Goal: Navigation & Orientation: Find specific page/section

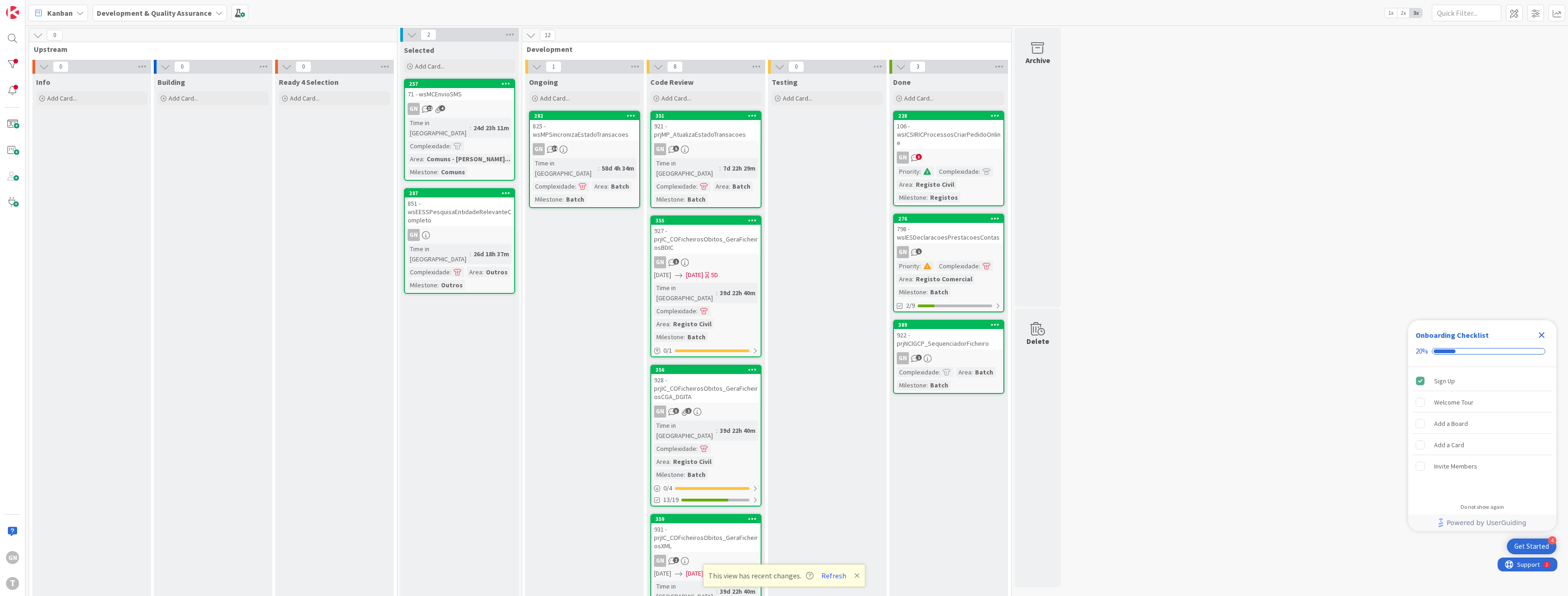
drag, startPoint x: 1208, startPoint y: 225, endPoint x: 1144, endPoint y: 259, distance: 72.5
click at [945, 141] on div "106 - wsICSIRICProcessosCriarPedidoOnline" at bounding box center [949, 134] width 110 height 29
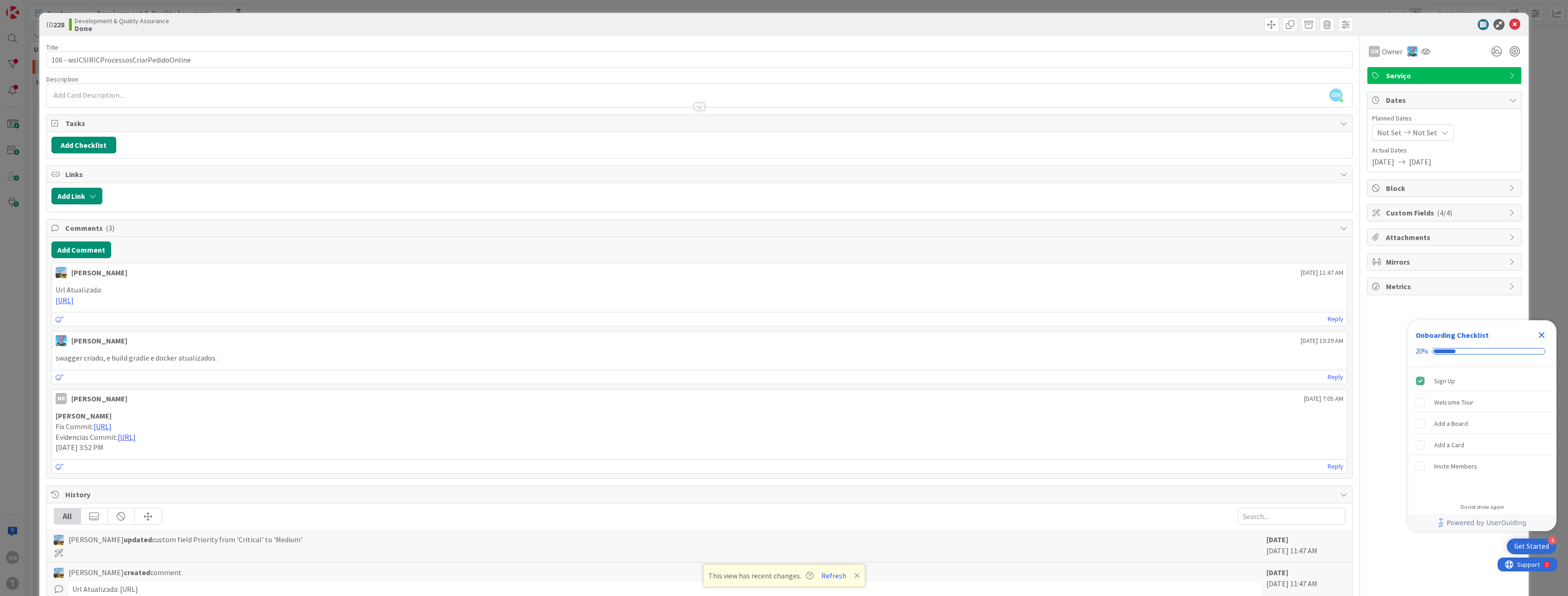
click at [24, 358] on div "ID 228 Development & Quality Assurance Done Title 41 / 128 106 - wsICSIRICProce…" at bounding box center [784, 298] width 1568 height 596
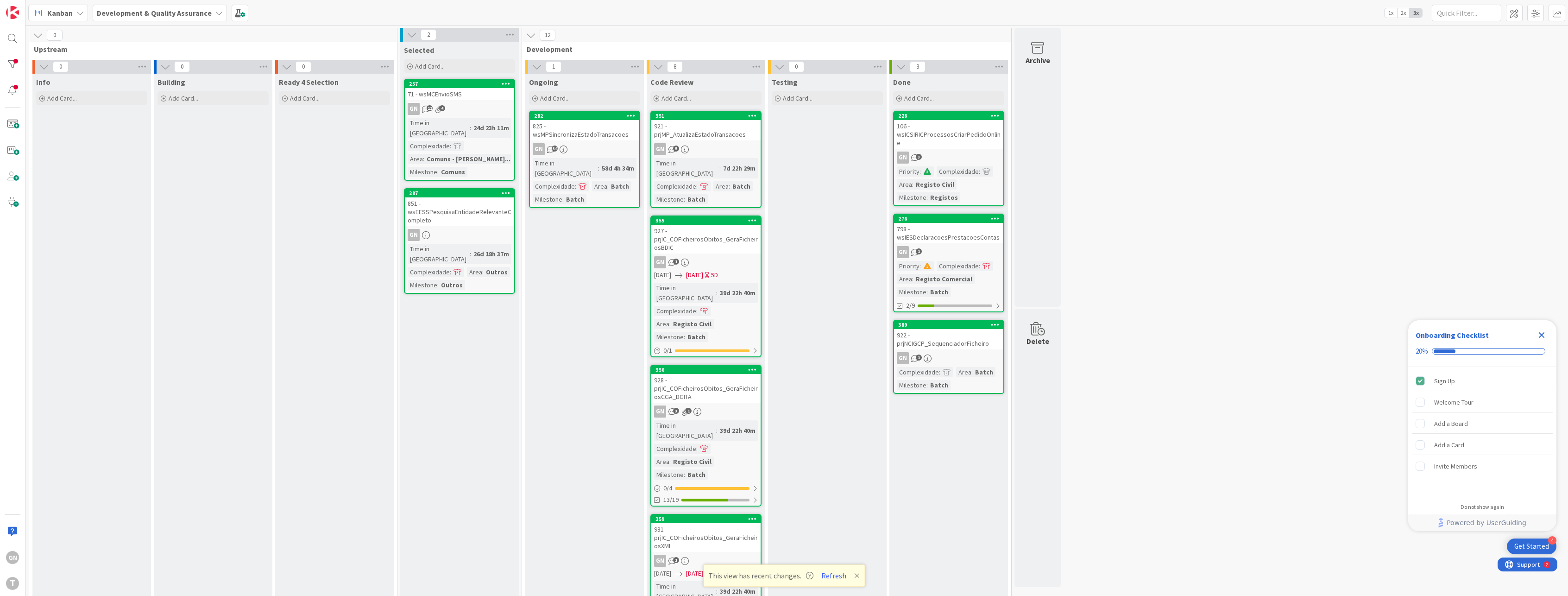
click at [960, 237] on div "798 - wsIESDeclaracoesPrestacoesContas" at bounding box center [949, 233] width 110 height 20
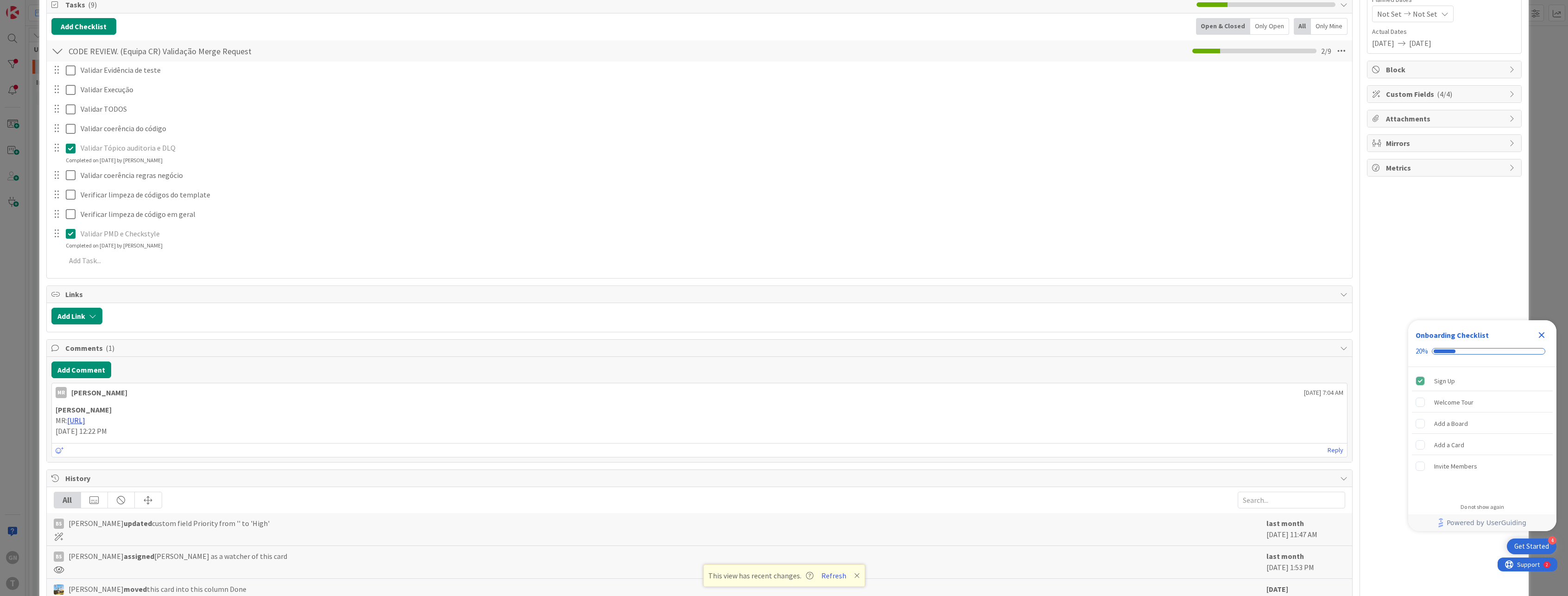
scroll to position [139, 0]
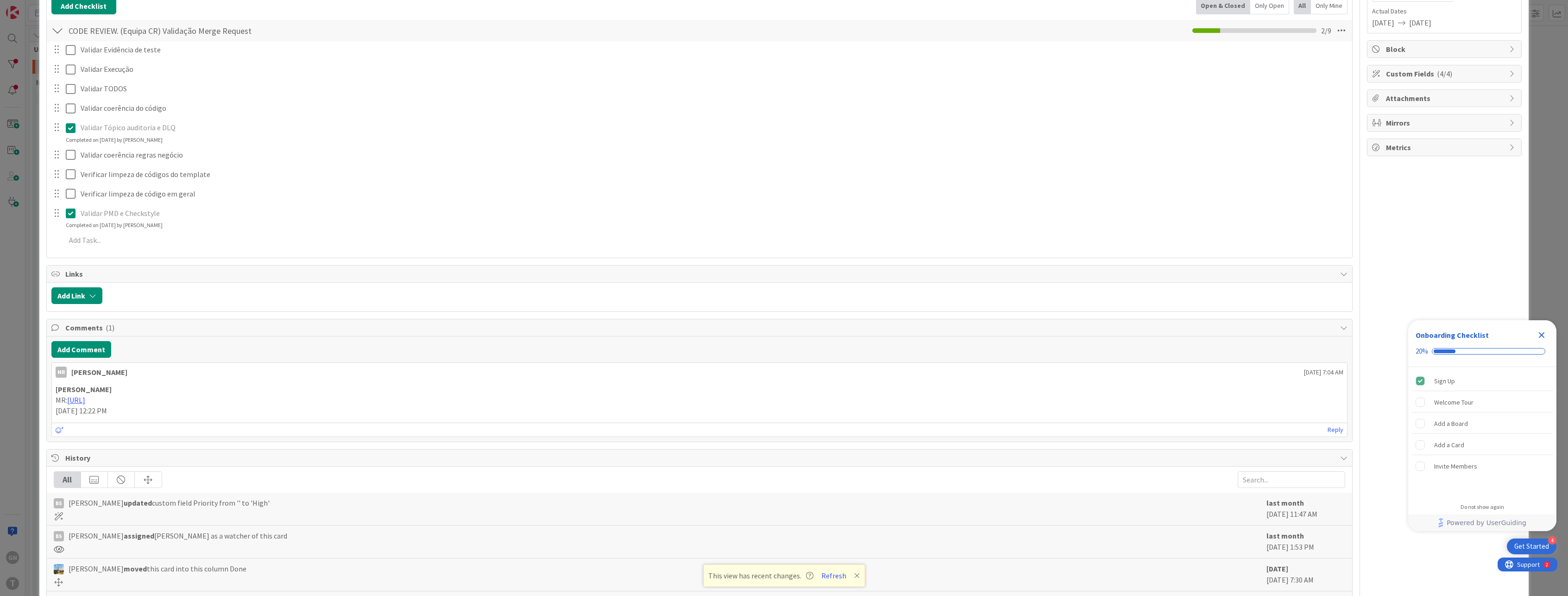
click at [13, 377] on div "ID 276 Development & Quality Assurance Done Title 38 / 128 798 - wsIESDeclaraco…" at bounding box center [784, 298] width 1568 height 596
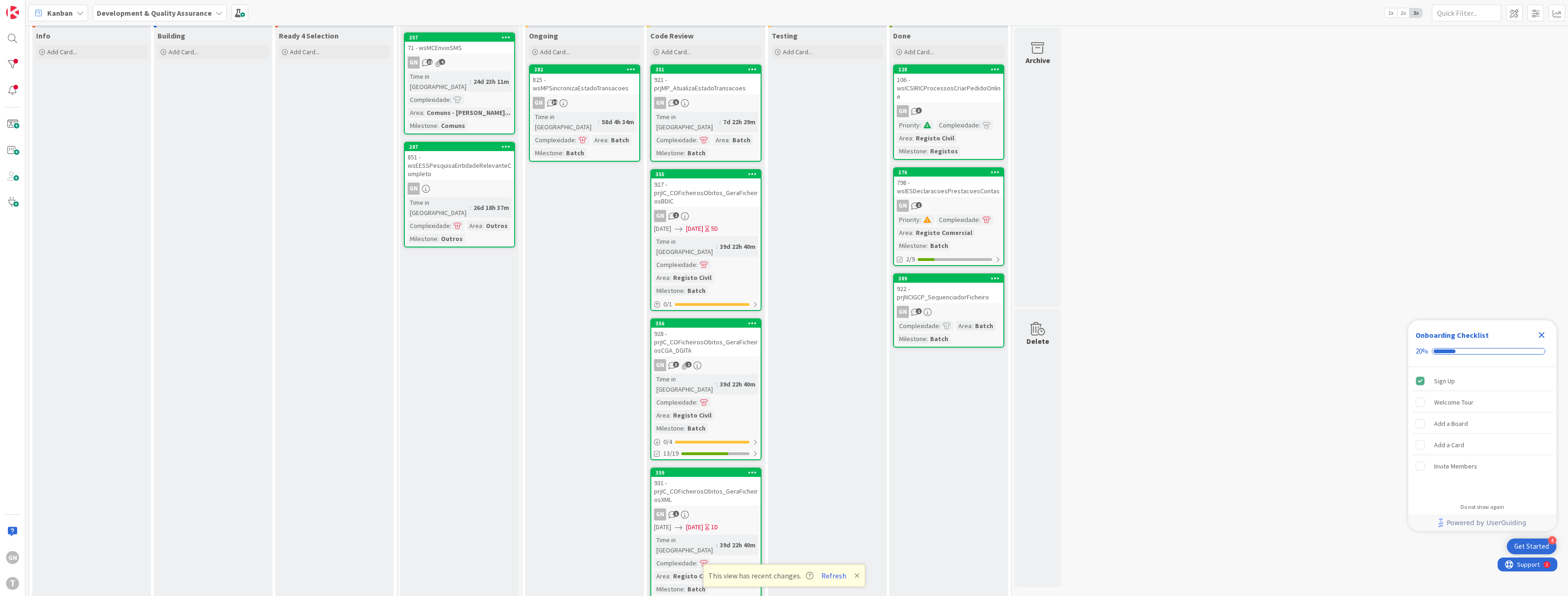
click at [966, 87] on div "106 - wsICSIRICProcessosCriarPedidoOnline" at bounding box center [949, 88] width 110 height 29
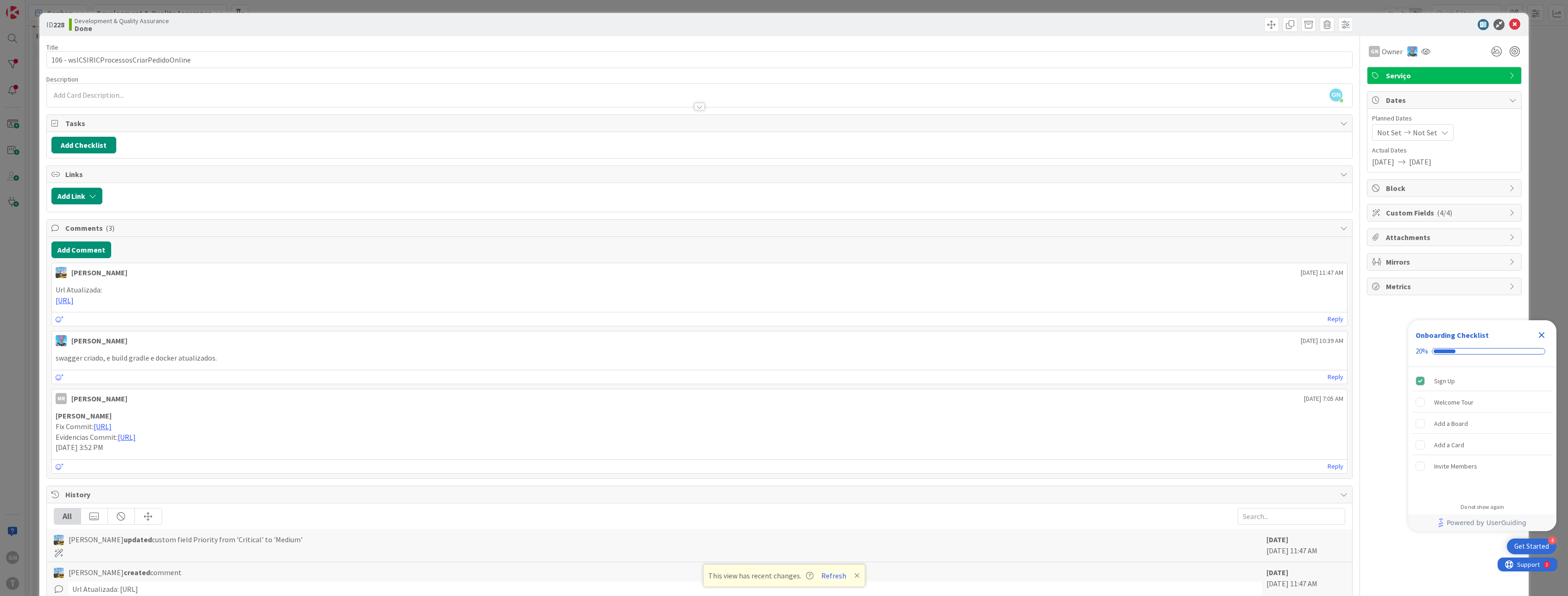
click at [33, 313] on div "ID 228 Development & Quality Assurance Done Title 41 / 128 106 - wsICSIRICProce…" at bounding box center [784, 298] width 1568 height 596
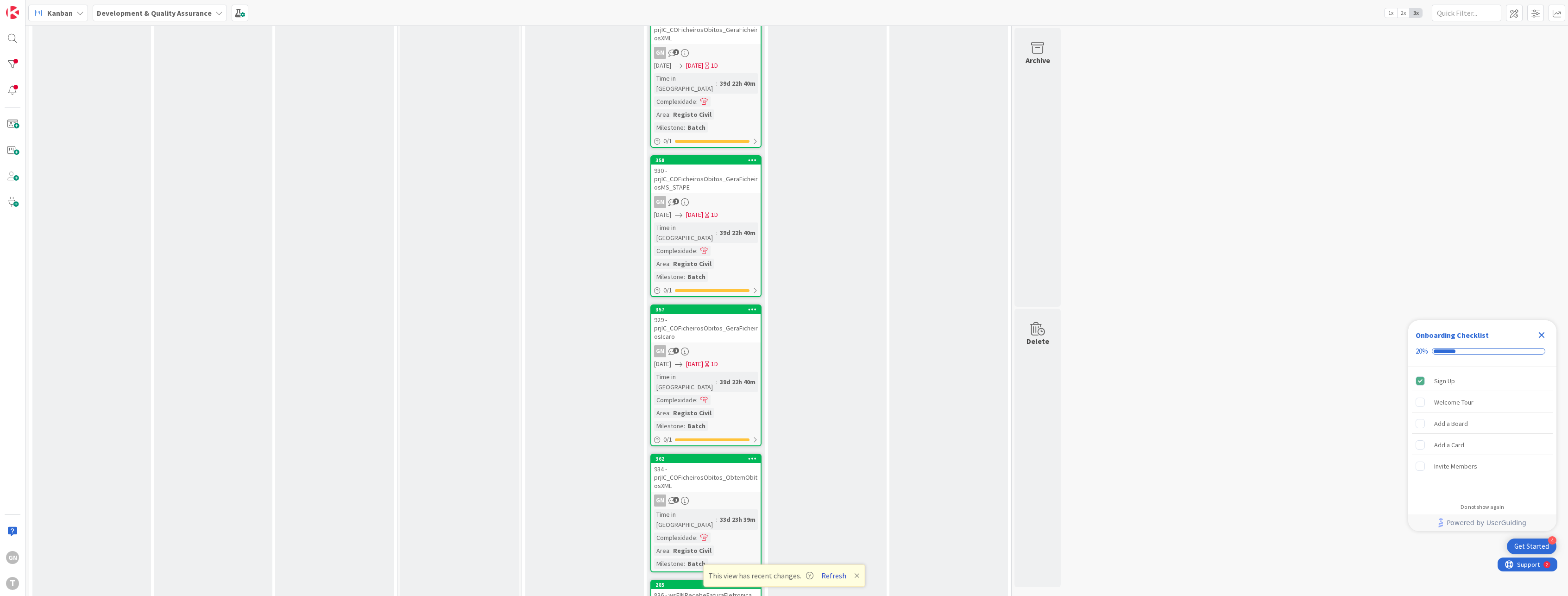
click at [828, 573] on button "Refresh" at bounding box center [834, 575] width 32 height 12
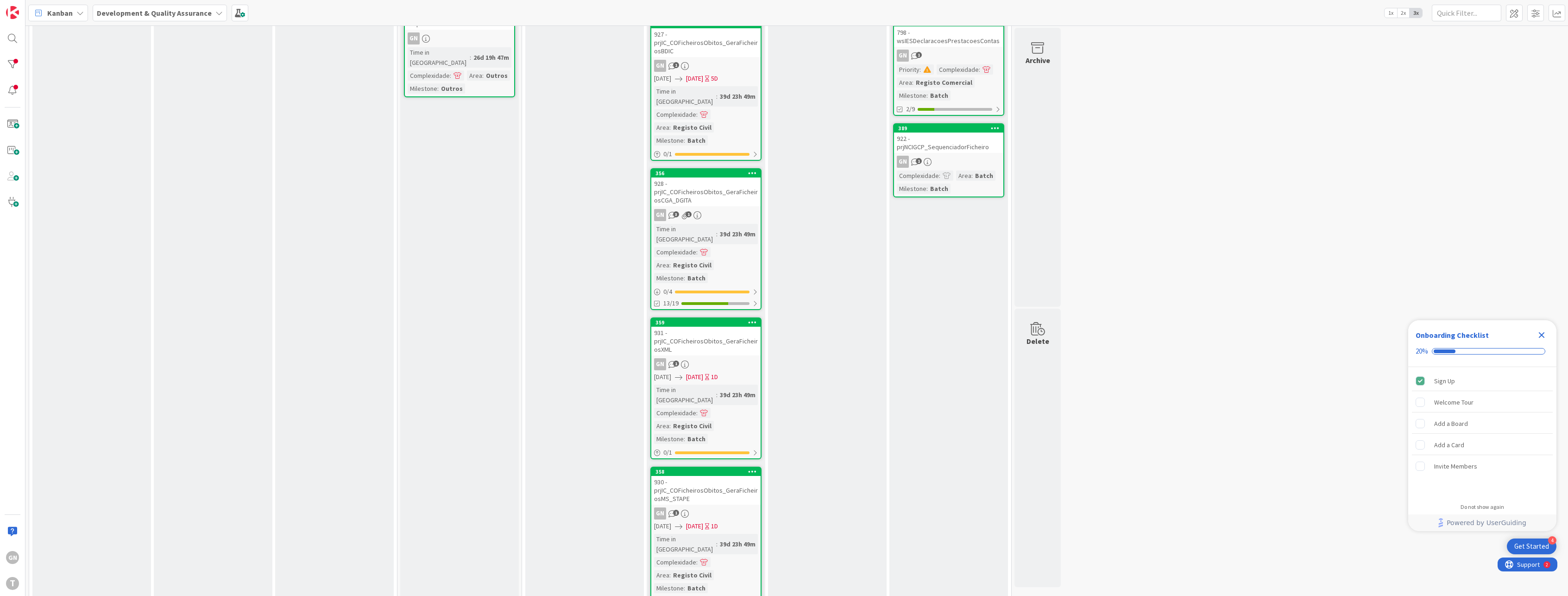
scroll to position [91, 0]
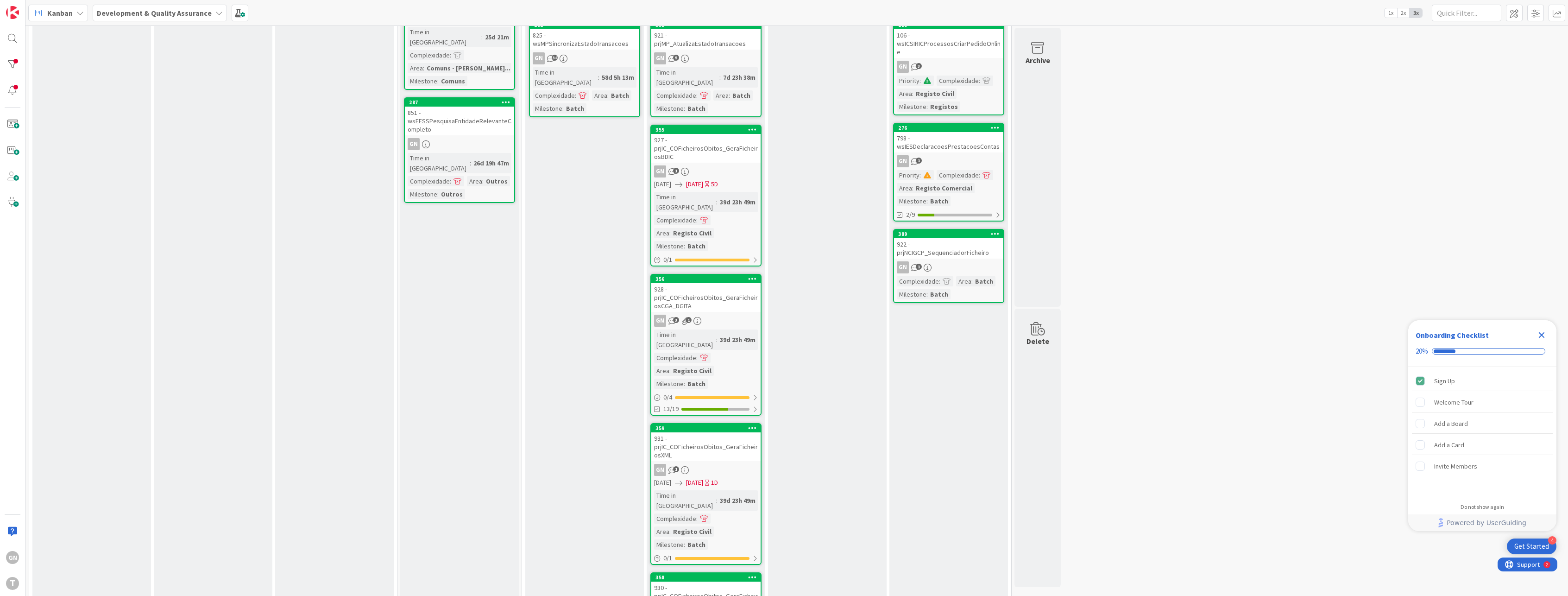
click at [706, 283] on div "928 - prjIC_COFicheirosObitos_GeraFicheirosCGA_DGITA" at bounding box center [706, 297] width 110 height 29
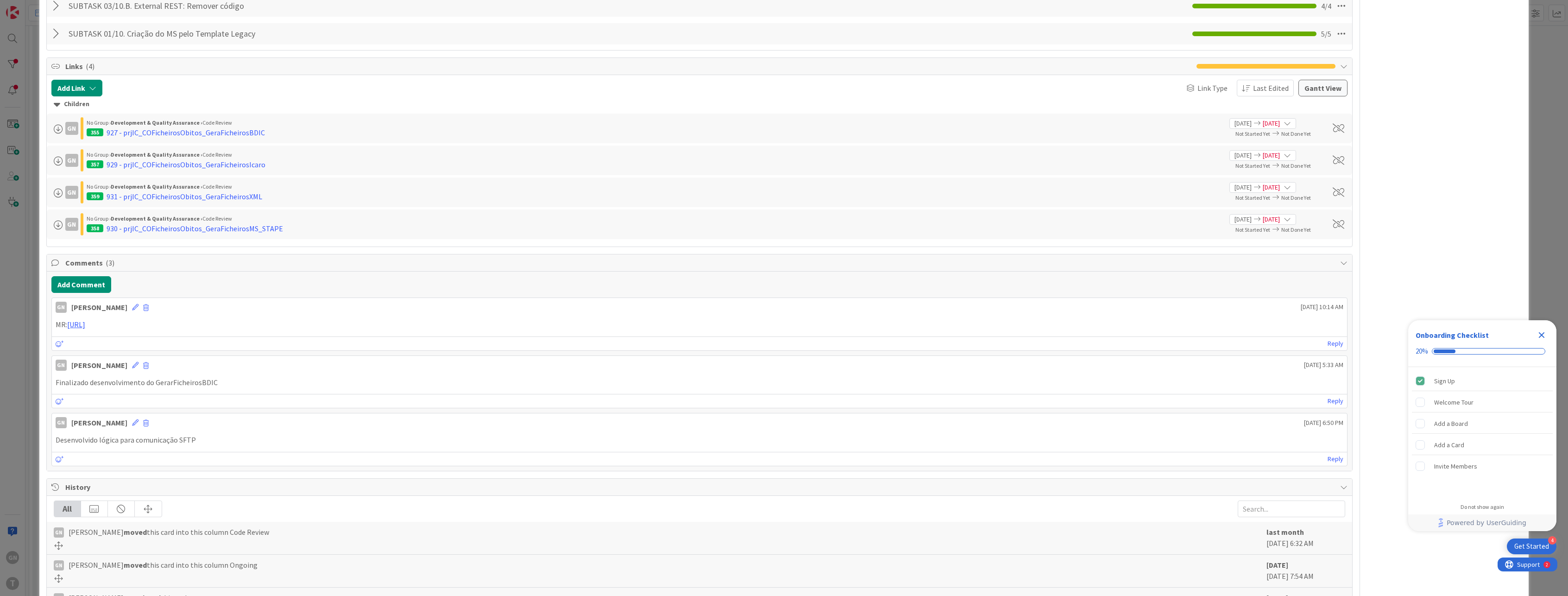
click at [9, 303] on div "ID 356 Development & Quality Assurance Code Review Title 52 / 128 928 - prjIC_C…" at bounding box center [784, 298] width 1568 height 596
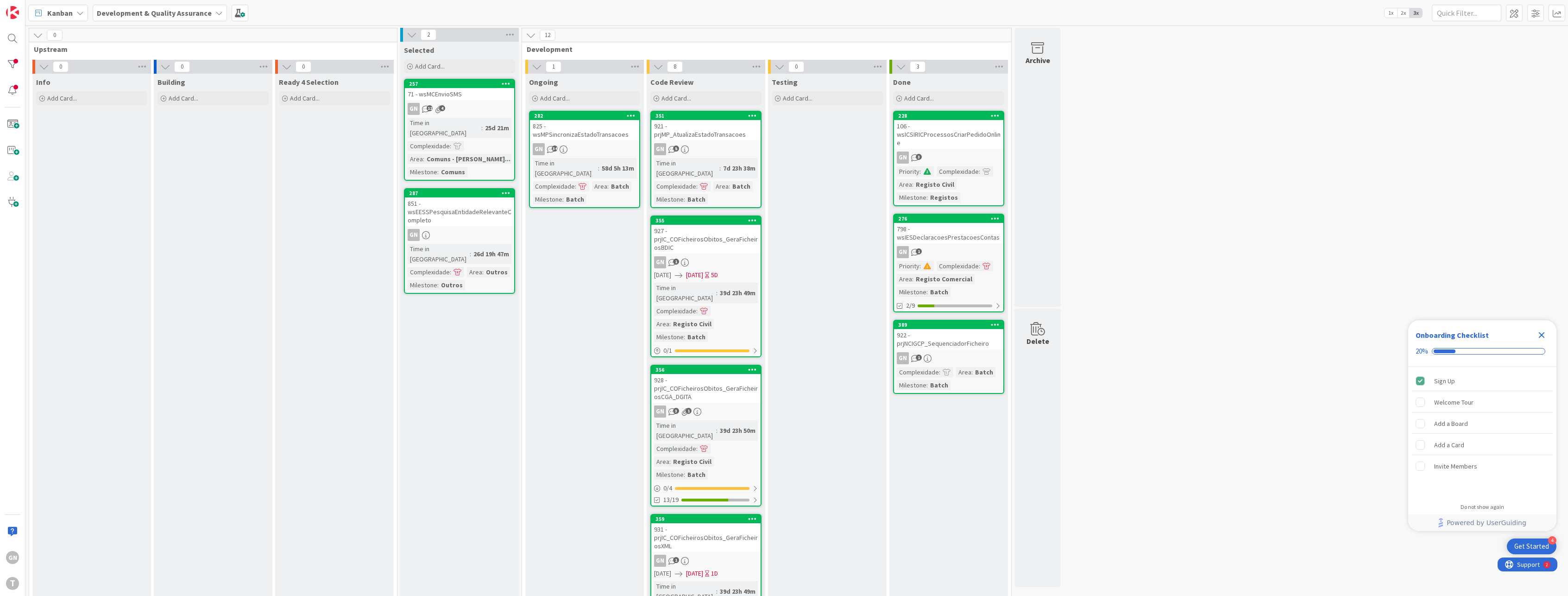
click at [587, 134] on div "825 - wsMPSincronizaEstadoTransacoes" at bounding box center [585, 130] width 110 height 20
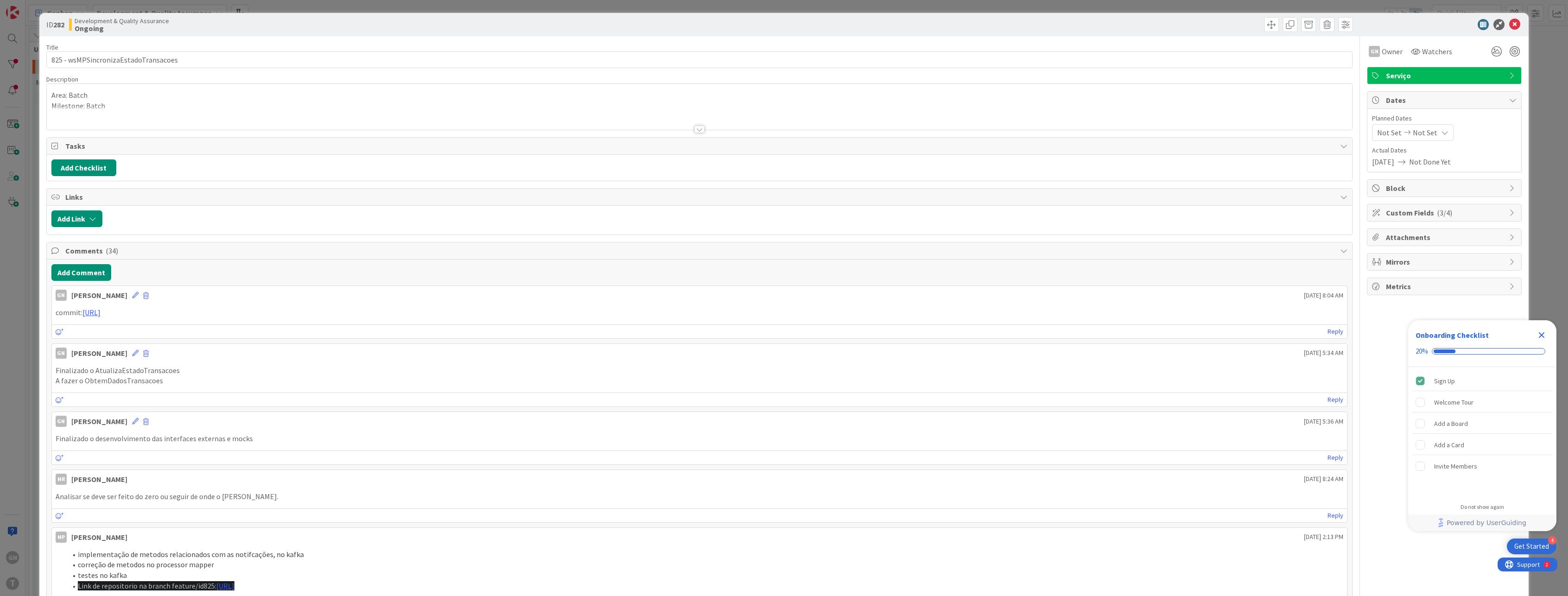
click at [18, 332] on div "ID 282 Development & Quality Assurance Ongoing Title 36 / 128 825 - wsMPSincron…" at bounding box center [784, 298] width 1568 height 596
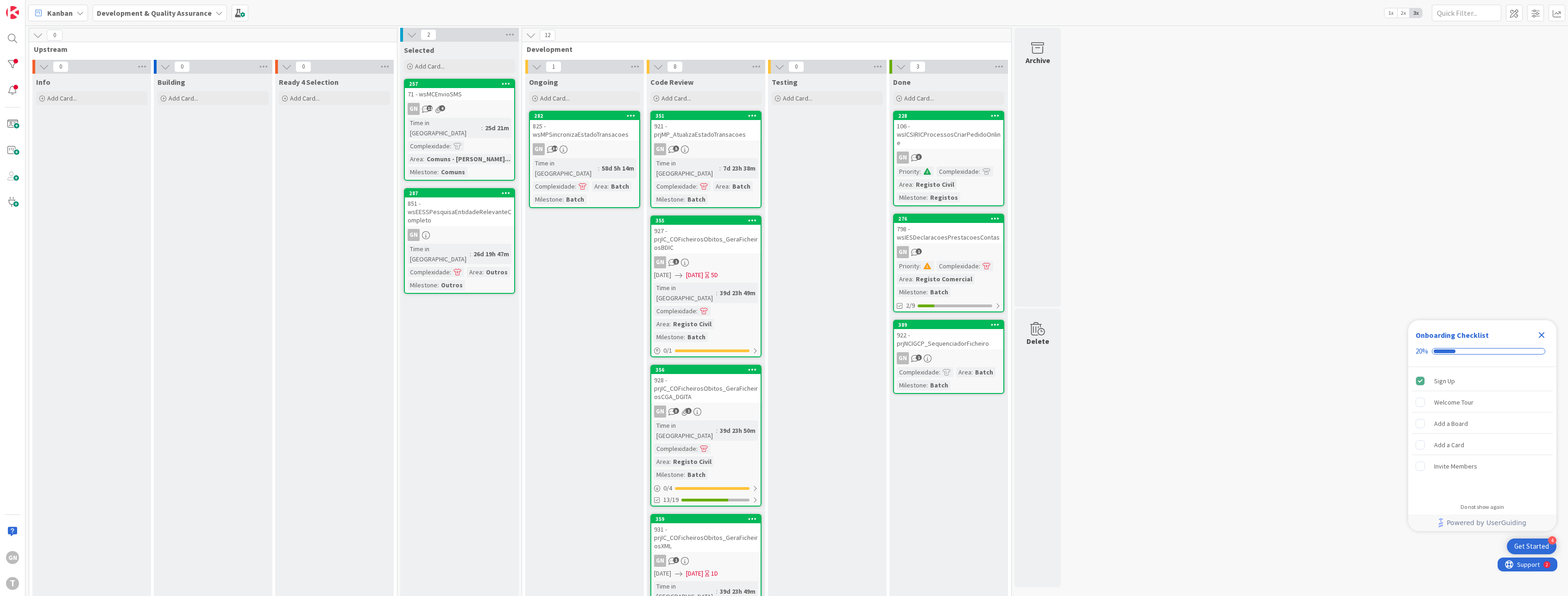
click at [714, 143] on div "GN 5" at bounding box center [706, 149] width 110 height 12
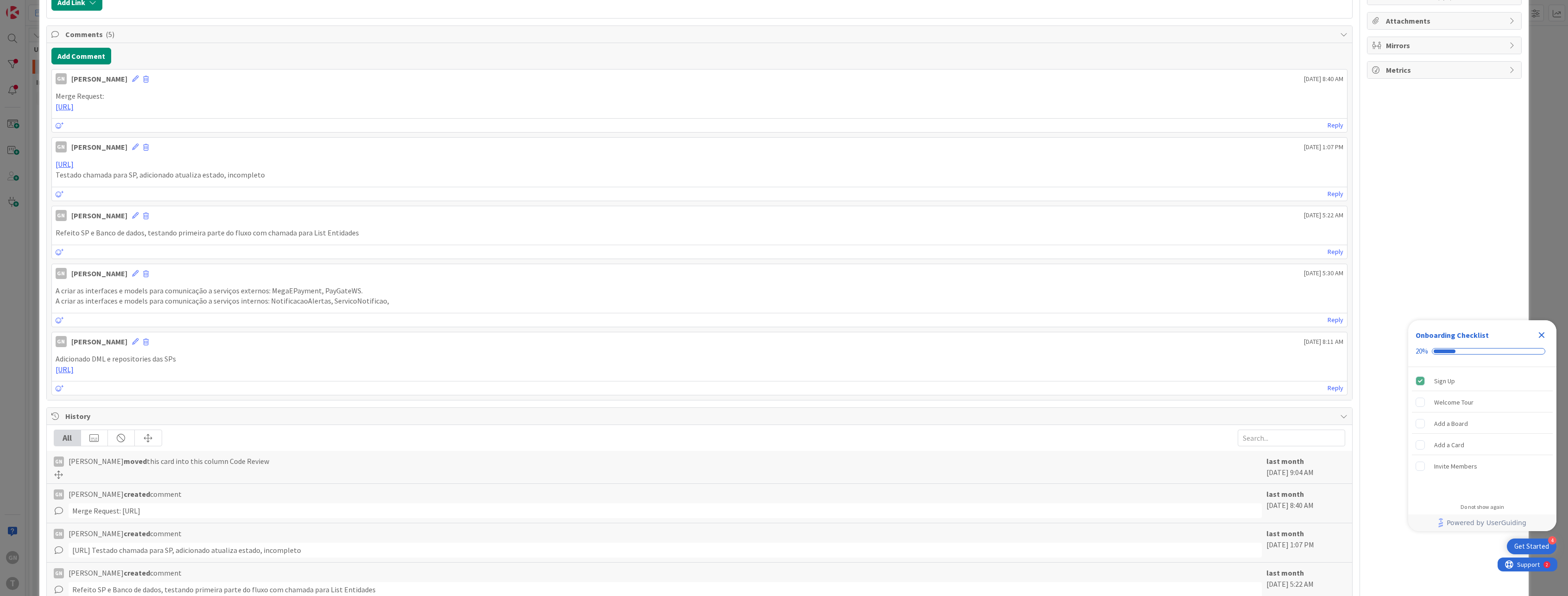
scroll to position [185, 0]
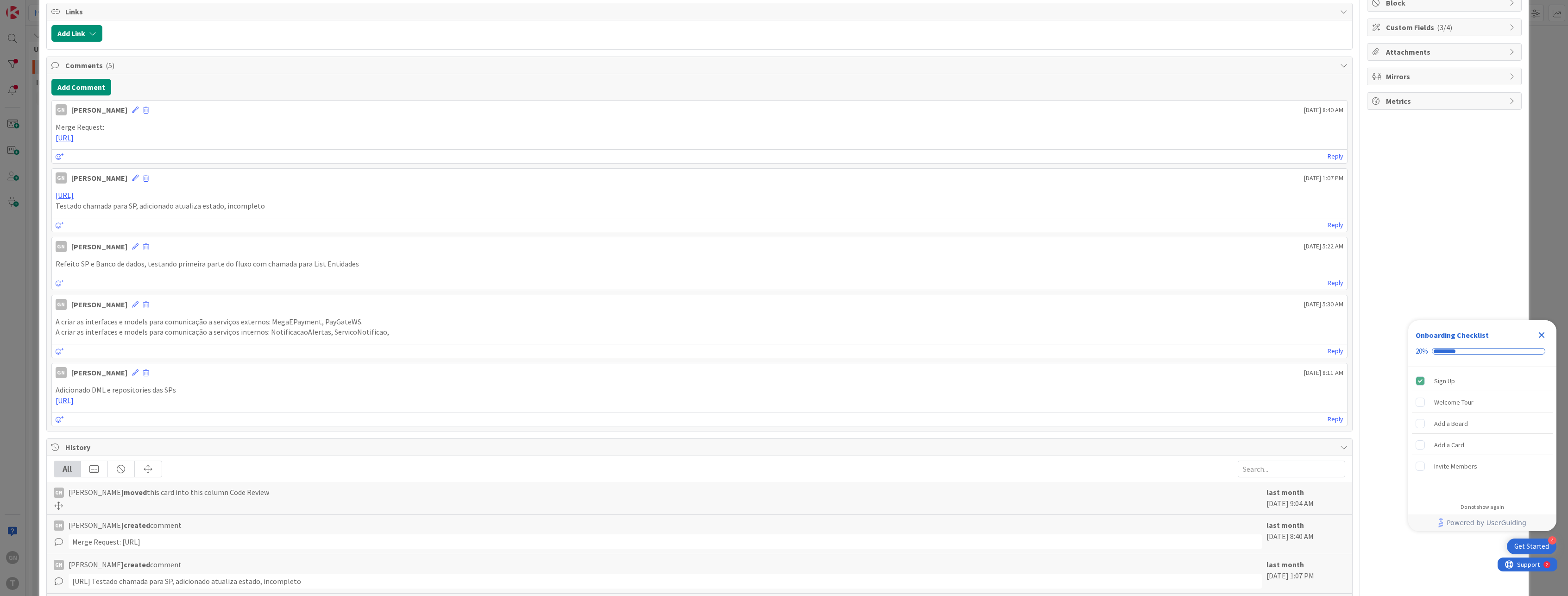
click at [19, 279] on div "ID 351 Development & Quality Assurance Code Review Title 36 / 128 921 - prjMP_A…" at bounding box center [784, 298] width 1568 height 596
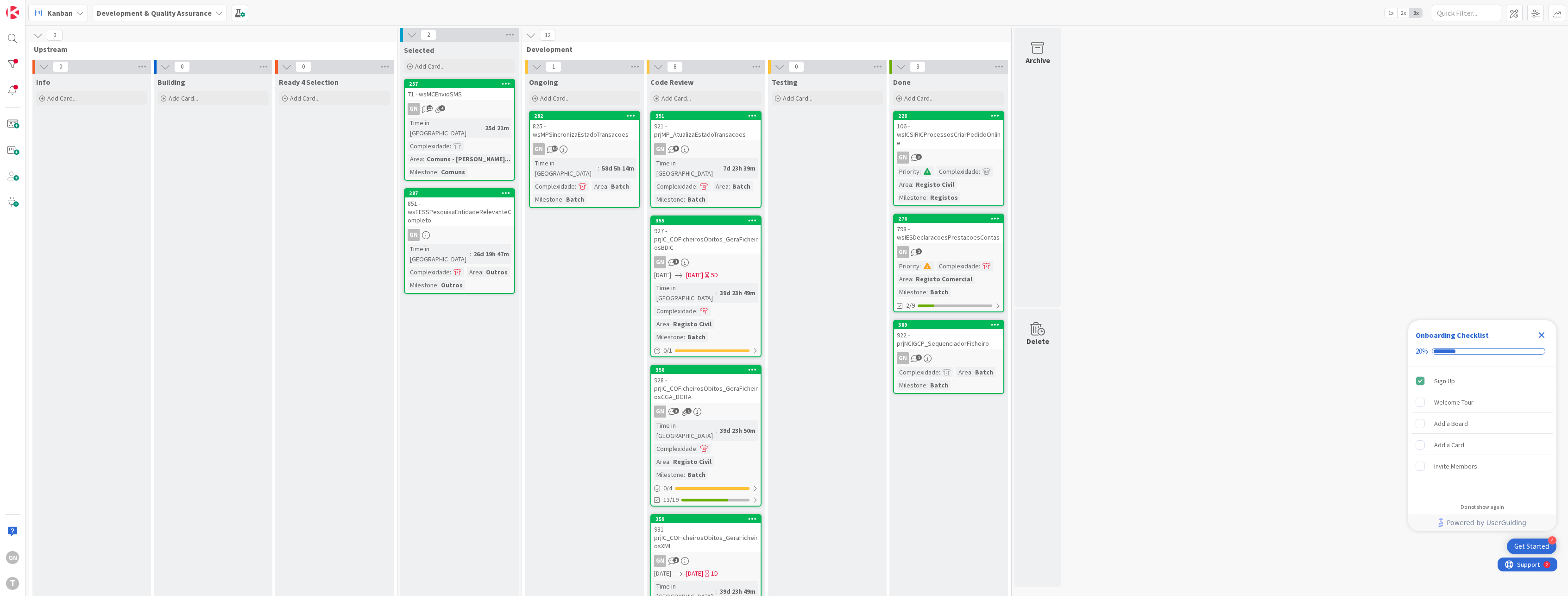
click at [1540, 335] on icon "Close Checklist" at bounding box center [1542, 335] width 6 height 6
drag, startPoint x: 749, startPoint y: 373, endPoint x: 299, endPoint y: 416, distance: 452.0
